Goal: Book appointment/travel/reservation

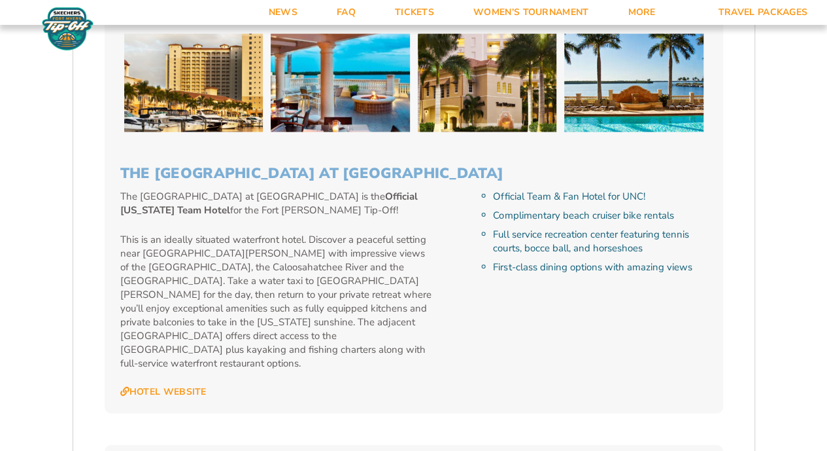
scroll to position [1316, 0]
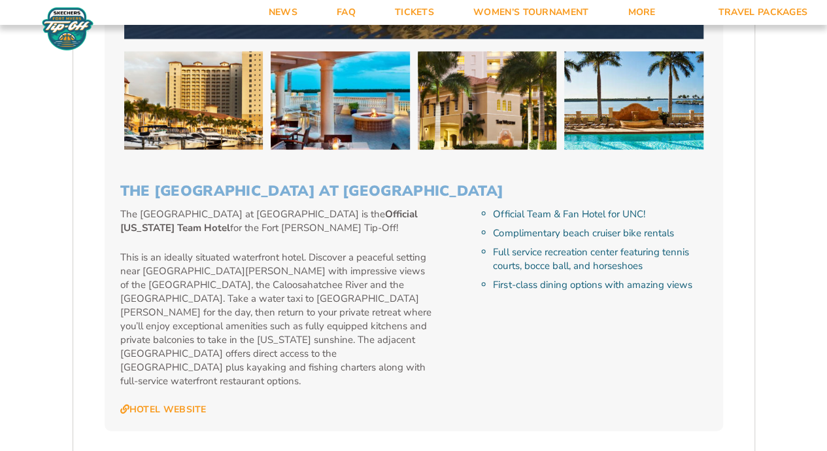
click at [341, 116] on img at bounding box center [340, 101] width 139 height 98
click at [490, 95] on img at bounding box center [487, 101] width 139 height 98
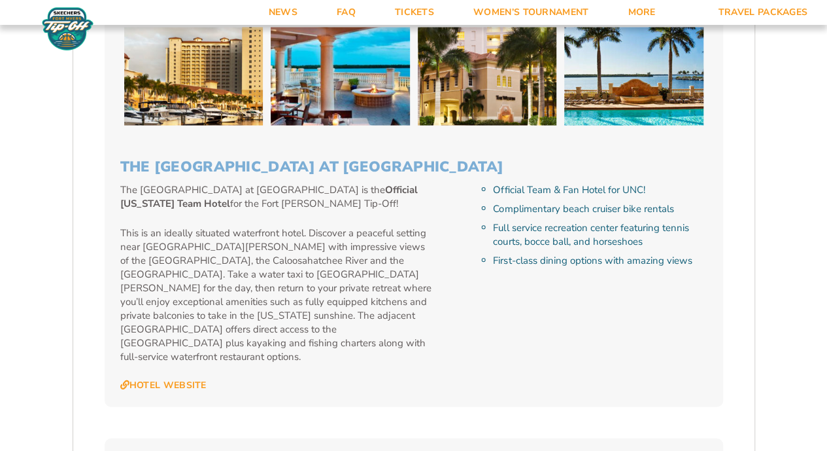
click at [634, 101] on img at bounding box center [633, 76] width 139 height 98
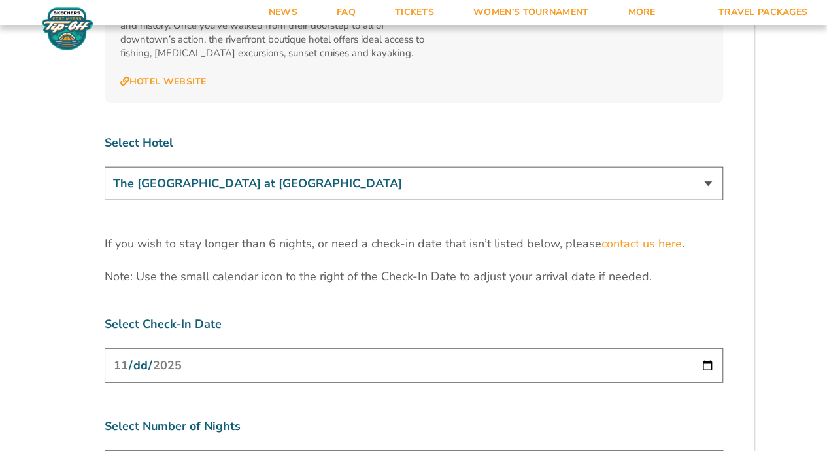
scroll to position [3906, 0]
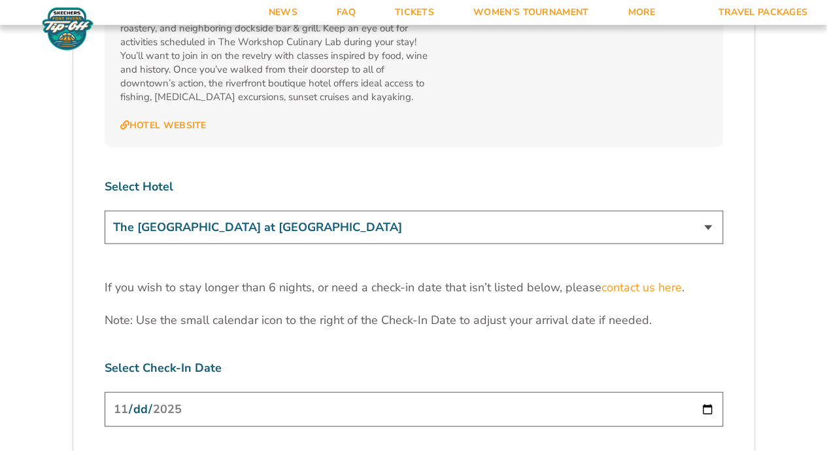
click at [283, 211] on select "The [GEOGRAPHIC_DATA] at [GEOGRAPHIC_DATA] [GEOGRAPHIC_DATA] [GEOGRAPHIC_DATA],…" at bounding box center [414, 227] width 619 height 33
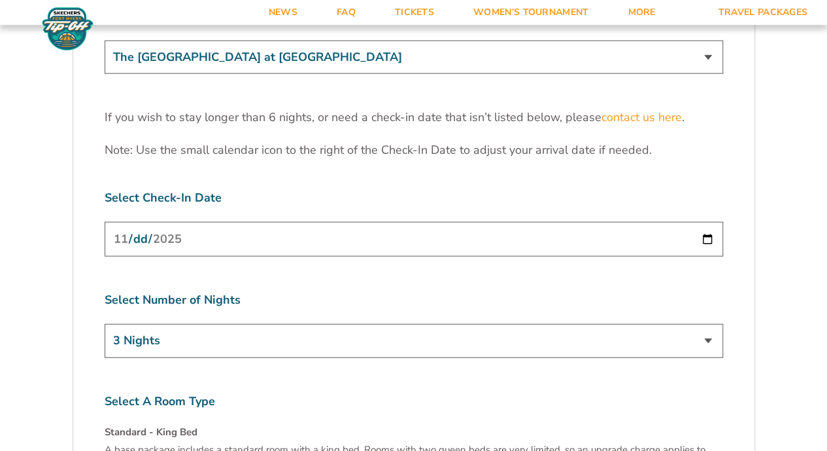
scroll to position [4089, 0]
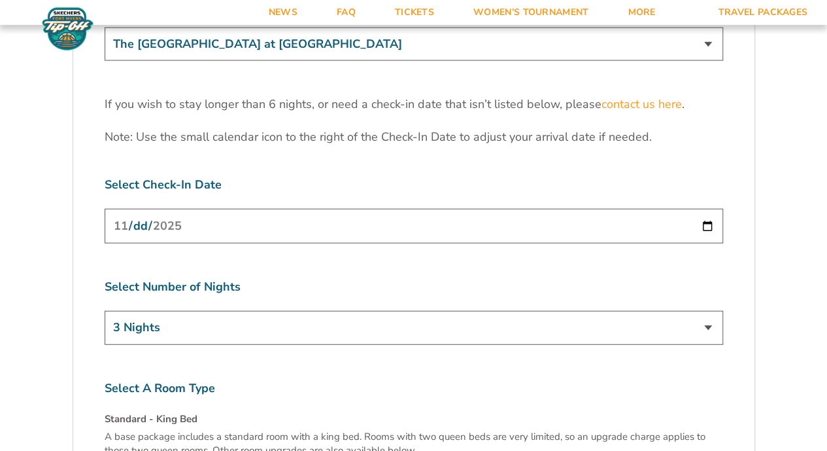
click at [166, 209] on input "[DATE]" at bounding box center [414, 226] width 619 height 35
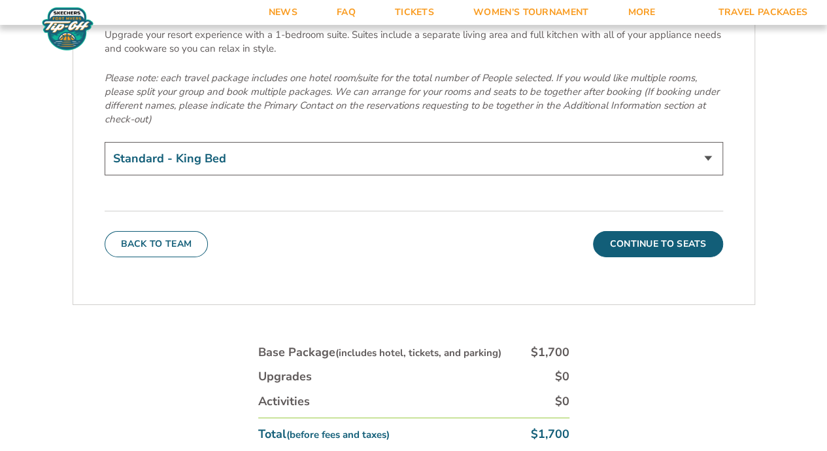
scroll to position [4219, 0]
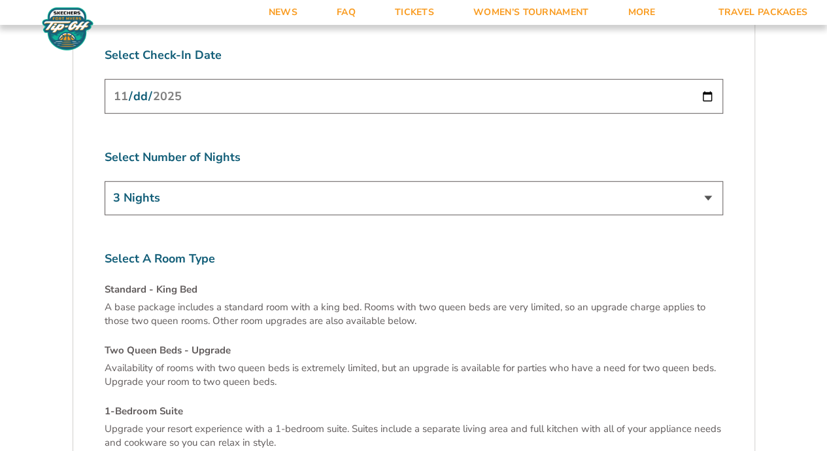
click at [546, 181] on select "3 Nights 4 Nights 5 Nights 6 Nights" at bounding box center [414, 197] width 619 height 33
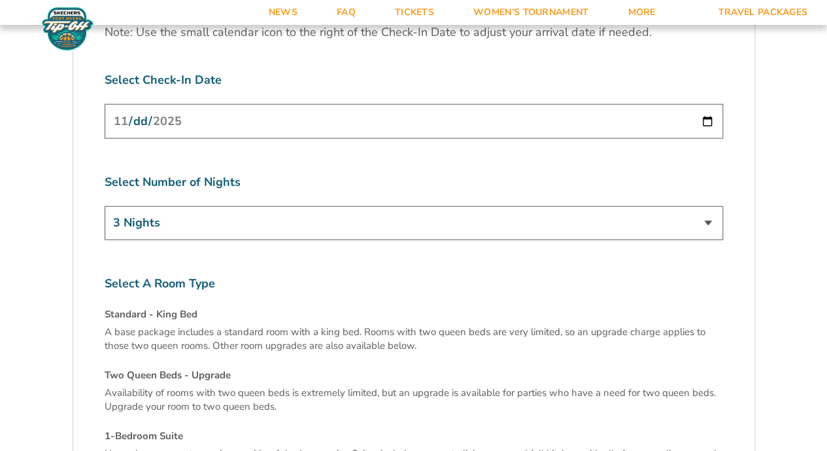
scroll to position [4193, 0]
click at [392, 105] on input "[DATE]" at bounding box center [414, 122] width 619 height 35
type input "[DATE]"
click at [289, 175] on label "Select Number of Nights" at bounding box center [414, 183] width 619 height 16
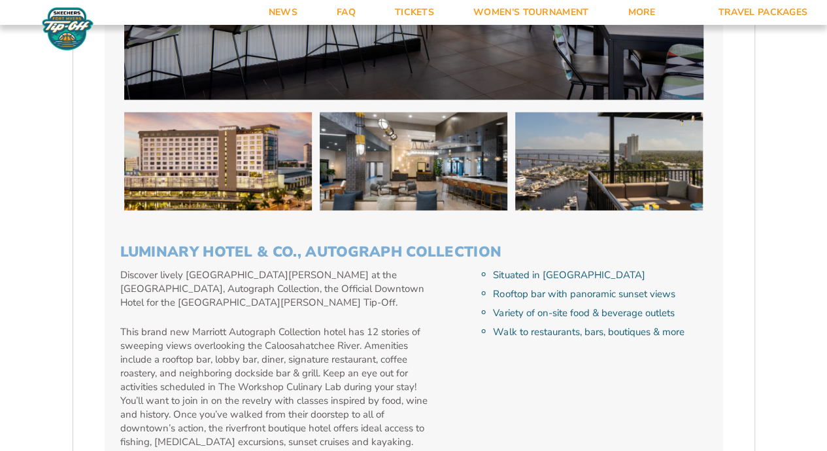
scroll to position [3639, 0]
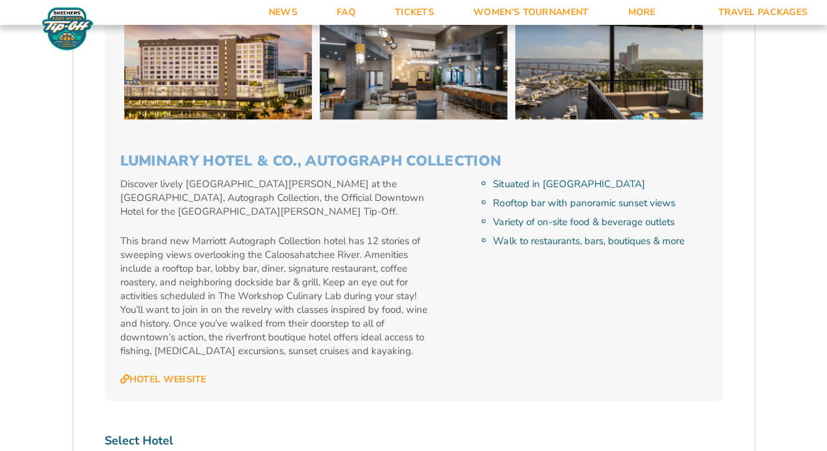
click at [547, 317] on div "Situated in [GEOGRAPHIC_DATA] Rooftop bar with panoramic sunset views Variety o…" at bounding box center [589, 281] width 235 height 208
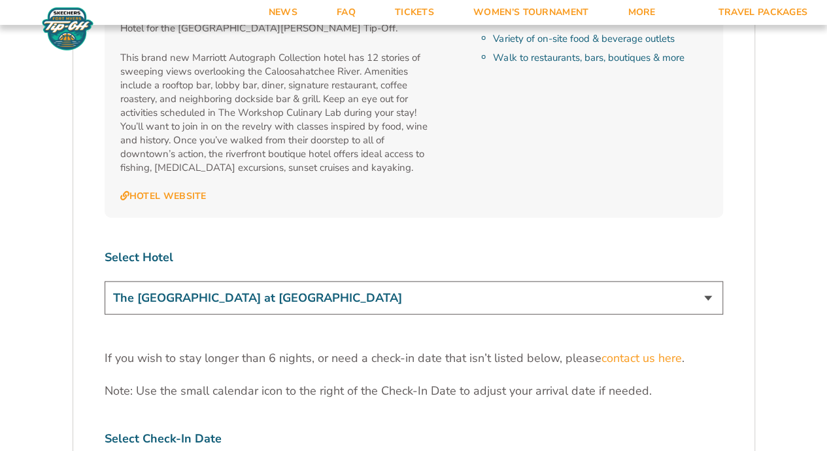
scroll to position [3849, 0]
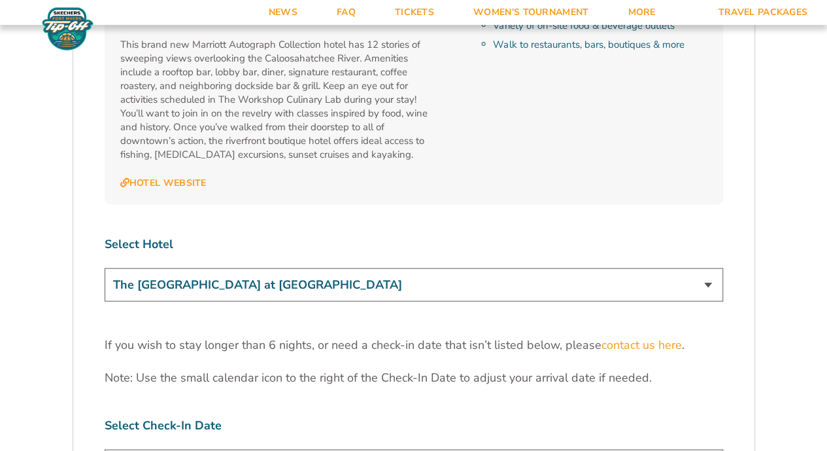
click at [360, 268] on select "The [GEOGRAPHIC_DATA] at [GEOGRAPHIC_DATA] [GEOGRAPHIC_DATA] [GEOGRAPHIC_DATA],…" at bounding box center [414, 284] width 619 height 33
click at [105, 268] on select "The [GEOGRAPHIC_DATA] at [GEOGRAPHIC_DATA] [GEOGRAPHIC_DATA] [GEOGRAPHIC_DATA],…" at bounding box center [414, 284] width 619 height 33
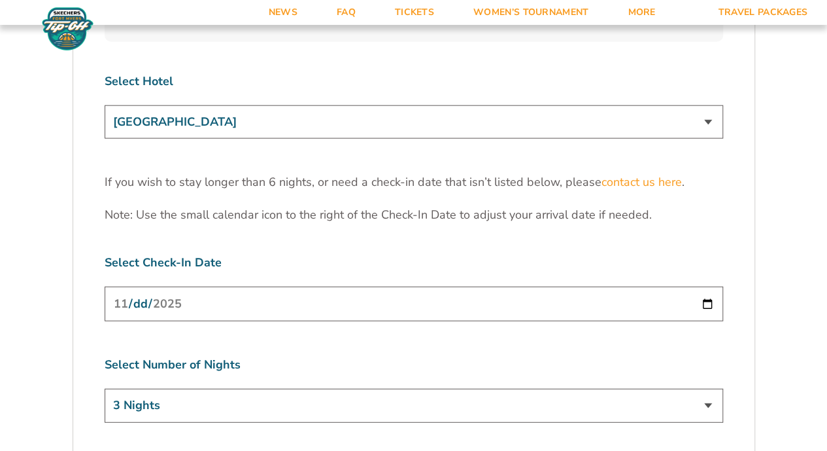
scroll to position [3864, 0]
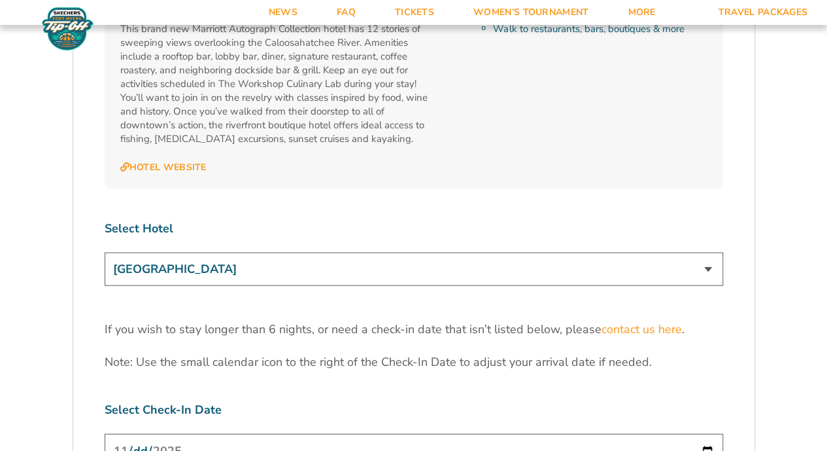
select select "17487"
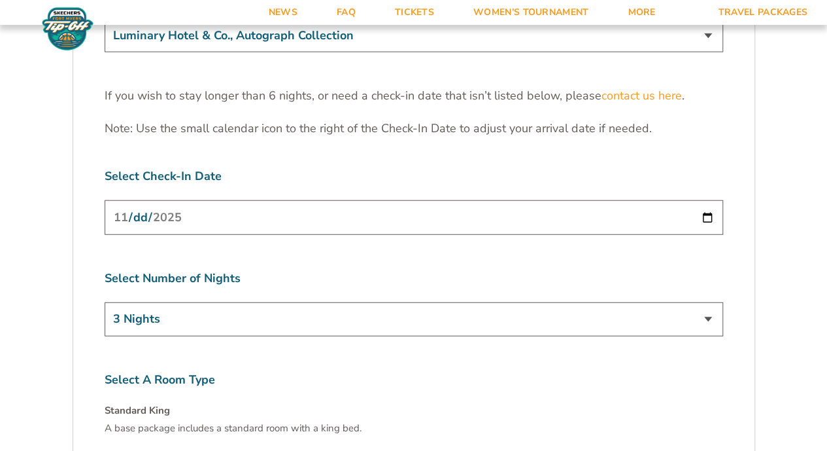
scroll to position [3983, 0]
